Goal: Transaction & Acquisition: Book appointment/travel/reservation

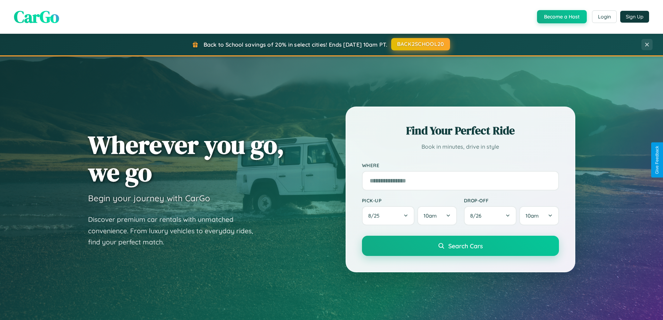
click at [420, 44] on button "BACK2SCHOOL20" at bounding box center [420, 44] width 59 height 13
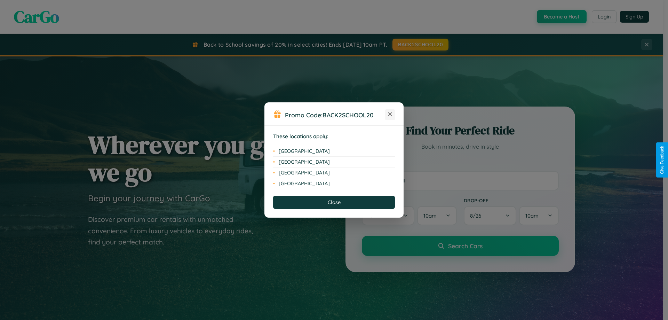
click at [390, 115] on icon at bounding box center [390, 114] width 4 height 4
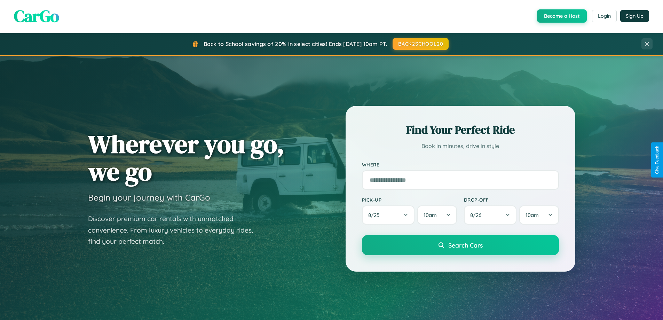
scroll to position [21, 0]
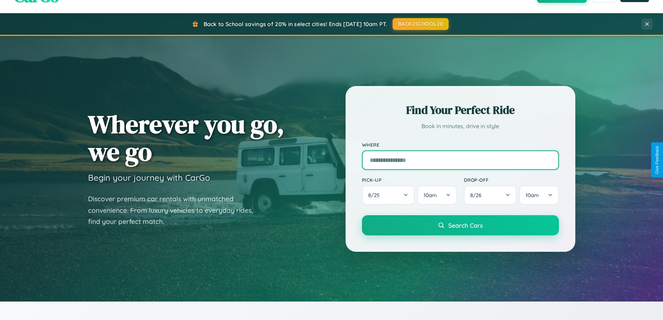
click at [460, 160] on input "text" at bounding box center [460, 159] width 197 height 19
type input "******"
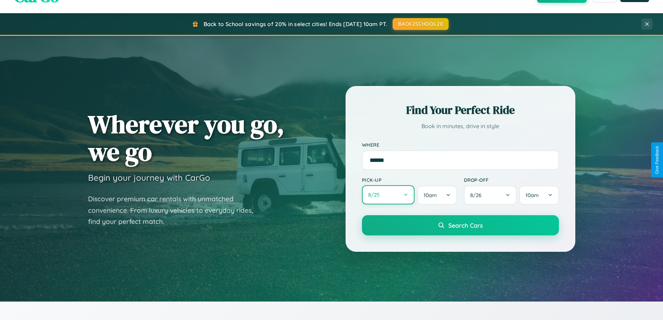
click at [388, 195] on button "8 / 25" at bounding box center [388, 194] width 53 height 19
select select "*"
select select "****"
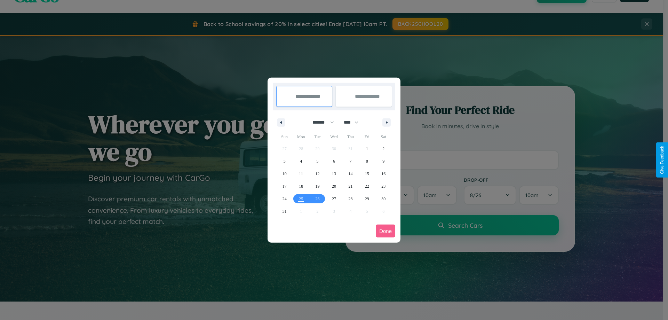
drag, startPoint x: 320, startPoint y: 122, endPoint x: 334, endPoint y: 140, distance: 22.3
click at [320, 122] on select "******* ******** ***** ***** *** **** **** ****** ********* ******* ******** **…" at bounding box center [322, 122] width 30 height 11
select select "*"
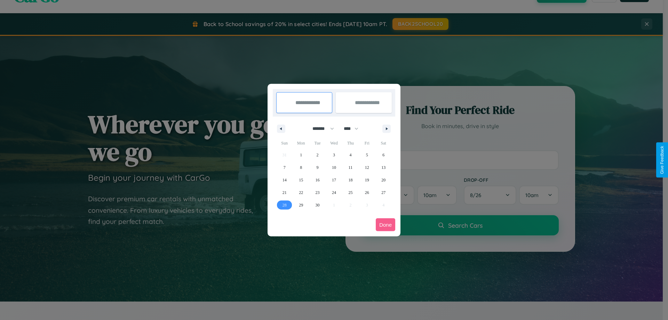
click at [284, 205] on span "28" at bounding box center [285, 205] width 4 height 13
type input "**********"
click at [317, 205] on span "30" at bounding box center [318, 205] width 4 height 13
type input "**********"
click at [386, 225] on button "Done" at bounding box center [385, 224] width 19 height 13
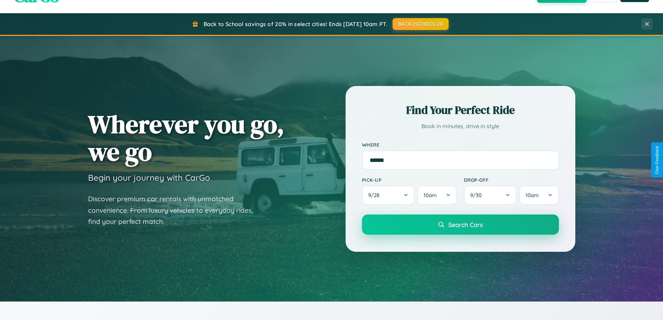
click at [460, 225] on span "Search Cars" at bounding box center [465, 225] width 34 height 8
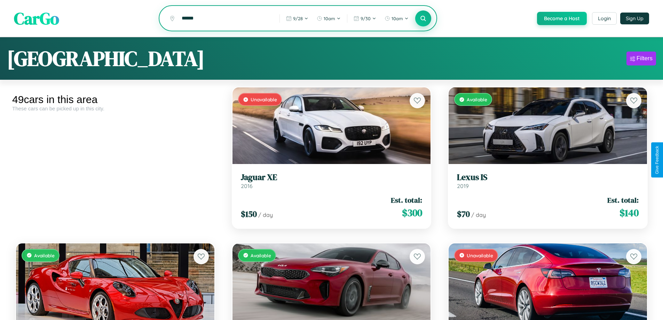
click at [423, 19] on icon at bounding box center [423, 18] width 7 height 7
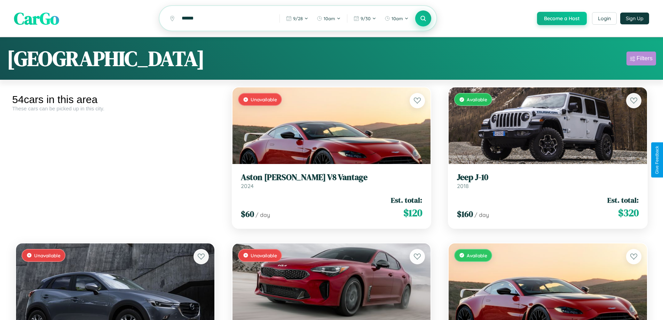
click at [641, 60] on div "Filters" at bounding box center [645, 58] width 16 height 7
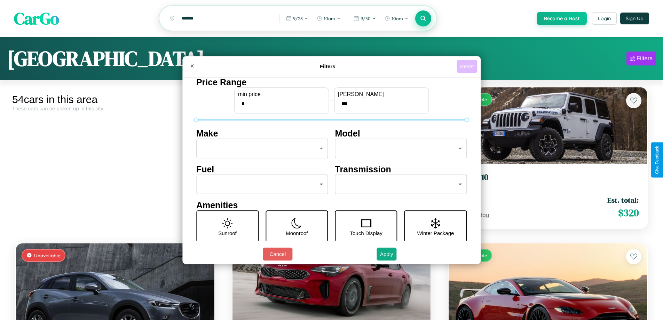
click at [468, 66] on button "Reset" at bounding box center [467, 66] width 21 height 13
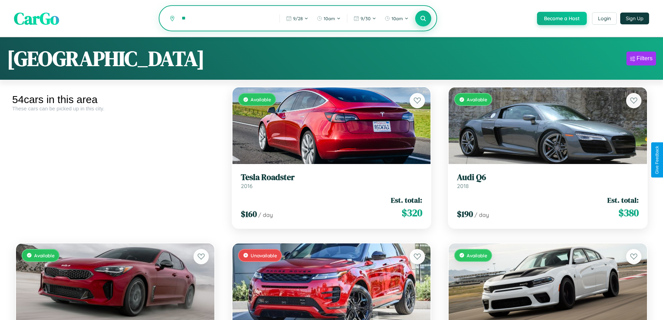
type input "*"
type input "*********"
click at [423, 19] on icon at bounding box center [423, 18] width 7 height 7
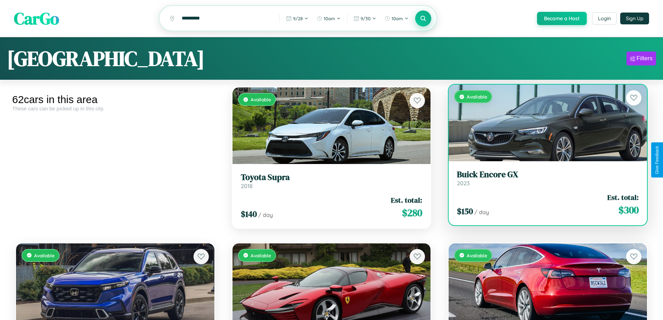
click at [543, 180] on link "Buick Encore GX 2023" at bounding box center [548, 178] width 182 height 17
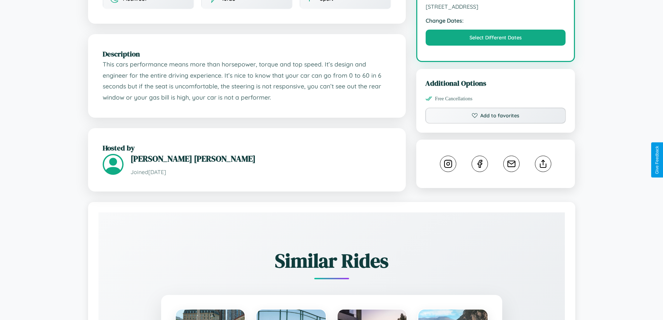
scroll to position [229, 0]
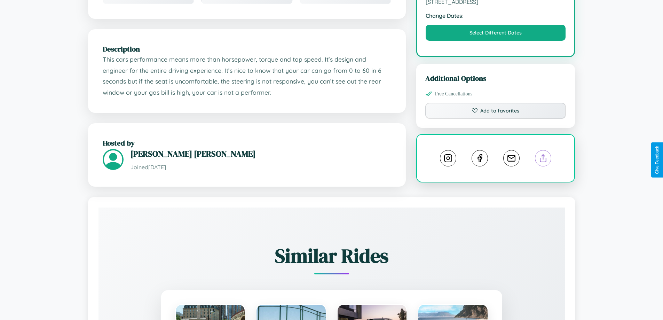
click at [543, 159] on line at bounding box center [543, 157] width 0 height 5
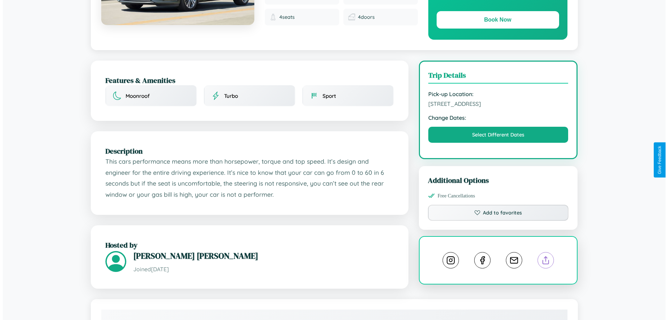
scroll to position [0, 0]
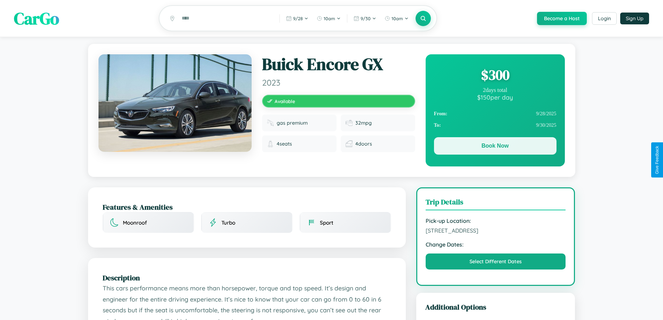
click at [495, 147] on button "Book Now" at bounding box center [495, 145] width 123 height 17
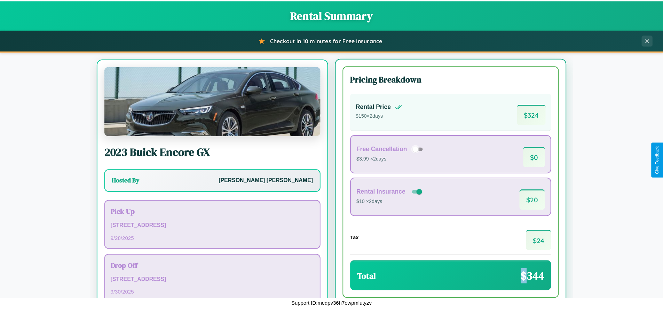
scroll to position [32, 0]
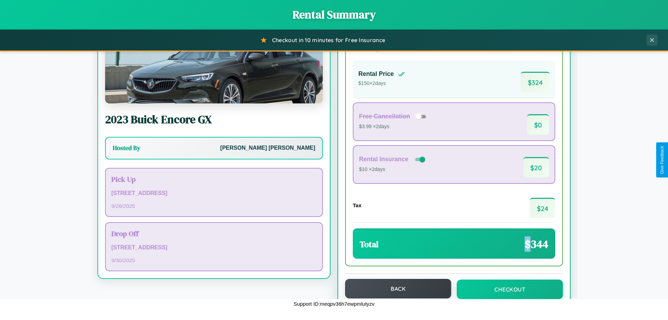
click at [395, 289] on button "Back" at bounding box center [398, 288] width 106 height 19
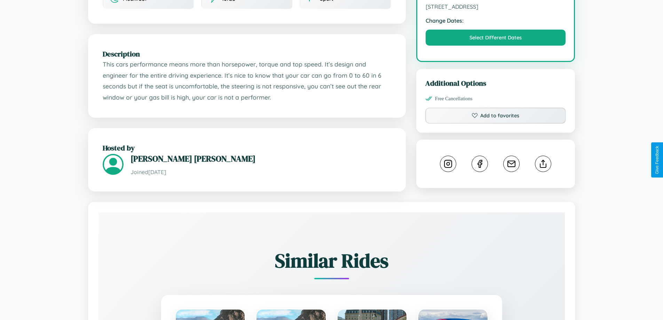
scroll to position [229, 0]
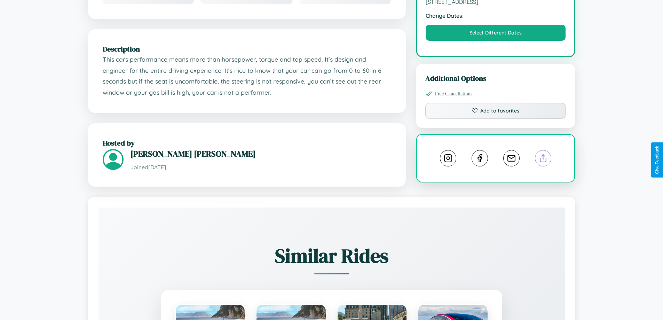
click at [543, 159] on line at bounding box center [543, 157] width 0 height 5
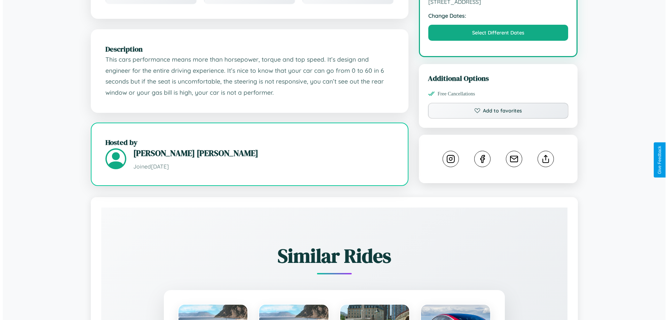
scroll to position [181, 0]
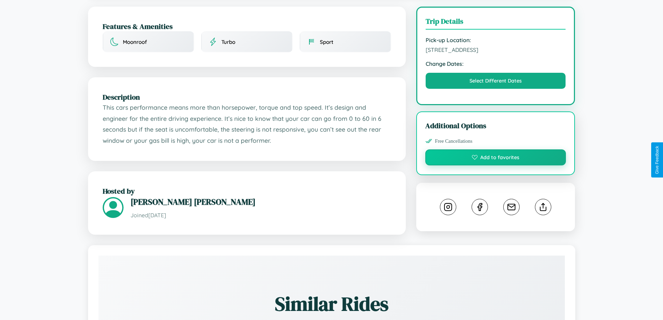
click at [496, 159] on button "Add to favorites" at bounding box center [495, 157] width 141 height 16
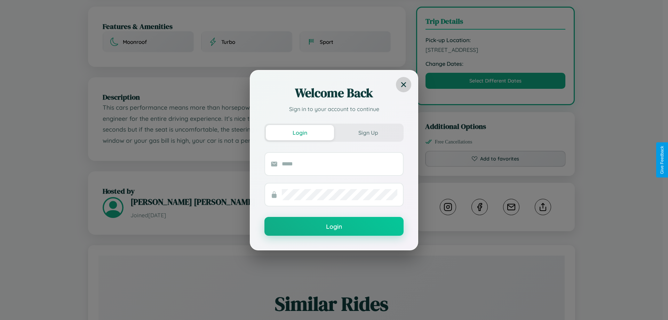
click at [404, 84] on icon at bounding box center [403, 84] width 5 height 5
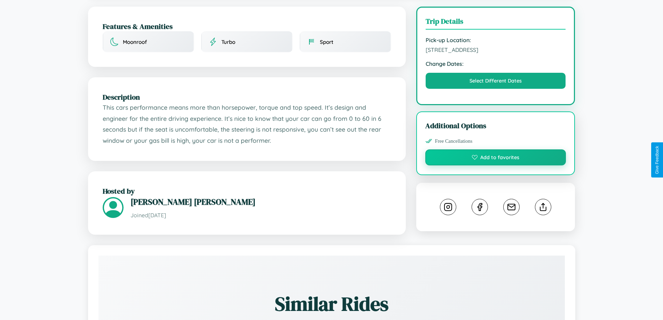
click at [496, 158] on button "Add to favorites" at bounding box center [495, 157] width 141 height 16
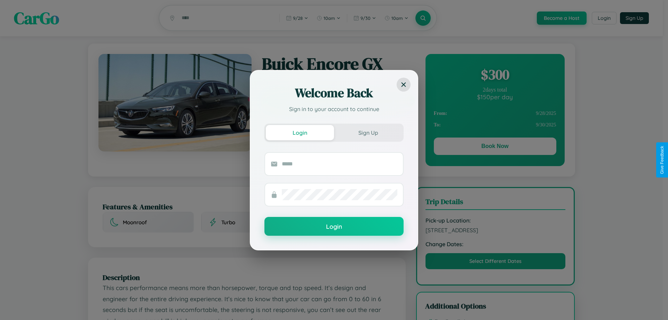
scroll to position [0, 0]
click at [495, 148] on div "Welcome Back Sign in to your account to continue Login Sign Up Login" at bounding box center [334, 160] width 668 height 320
